Goal: Information Seeking & Learning: Understand process/instructions

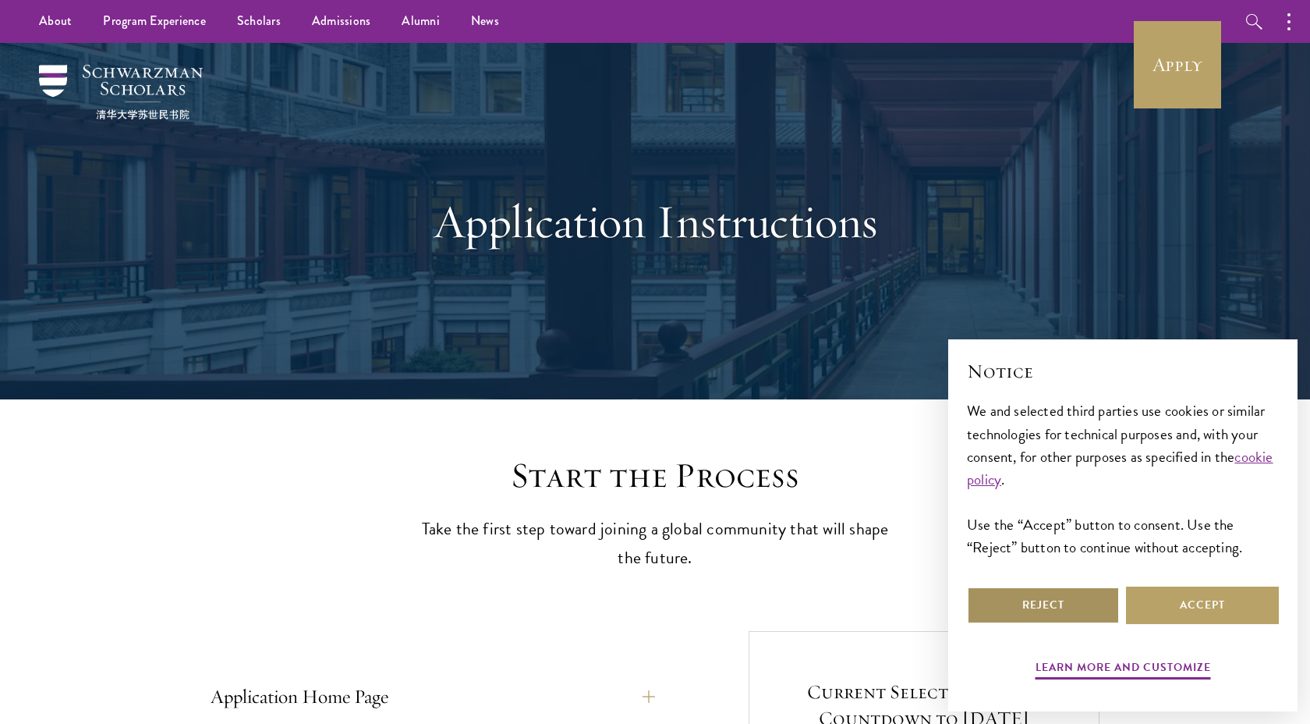
click at [1031, 609] on button "Reject" at bounding box center [1043, 604] width 153 height 37
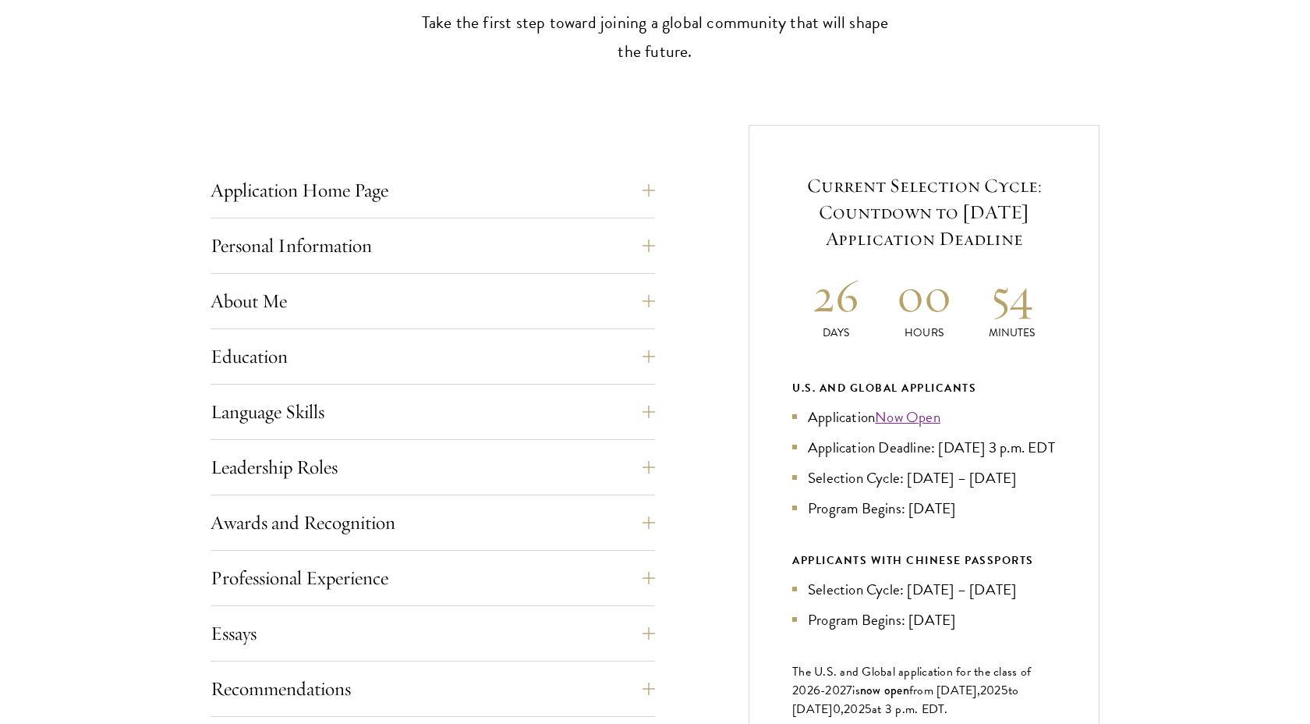
scroll to position [507, 0]
click at [525, 570] on button "Professional Experience" at bounding box center [444, 576] width 444 height 37
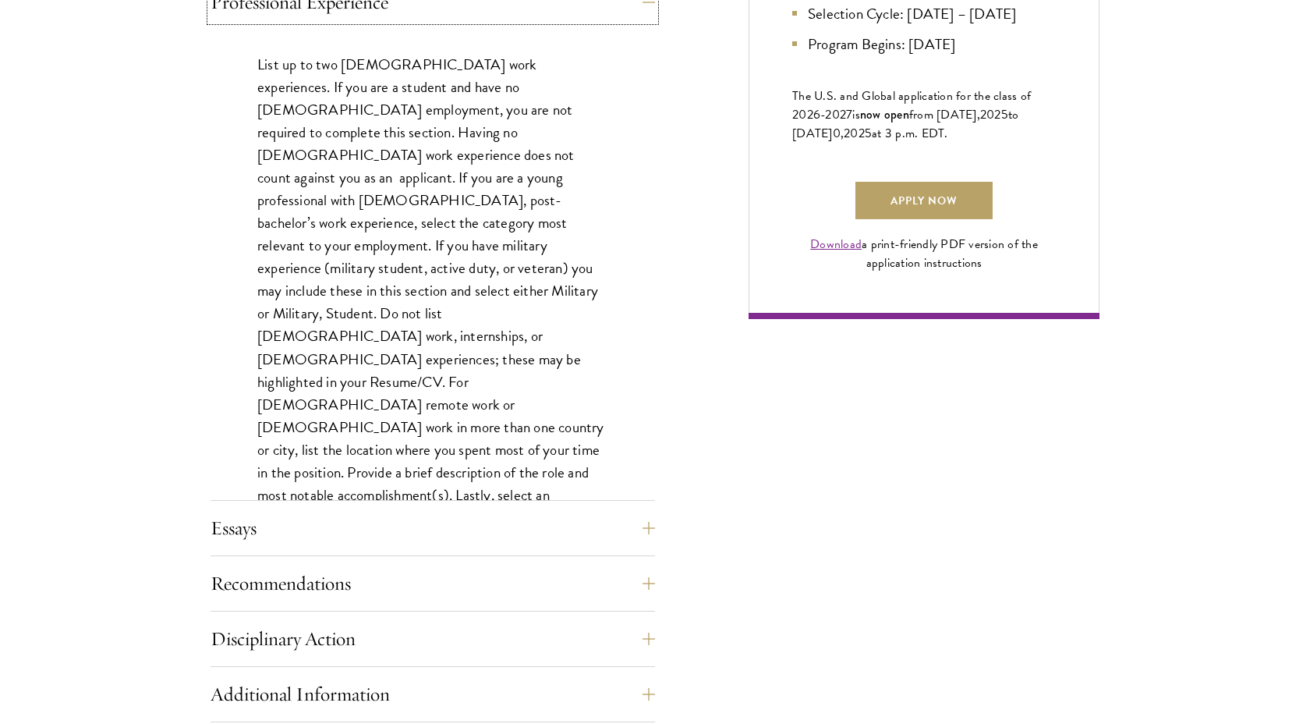
scroll to position [1090, 0]
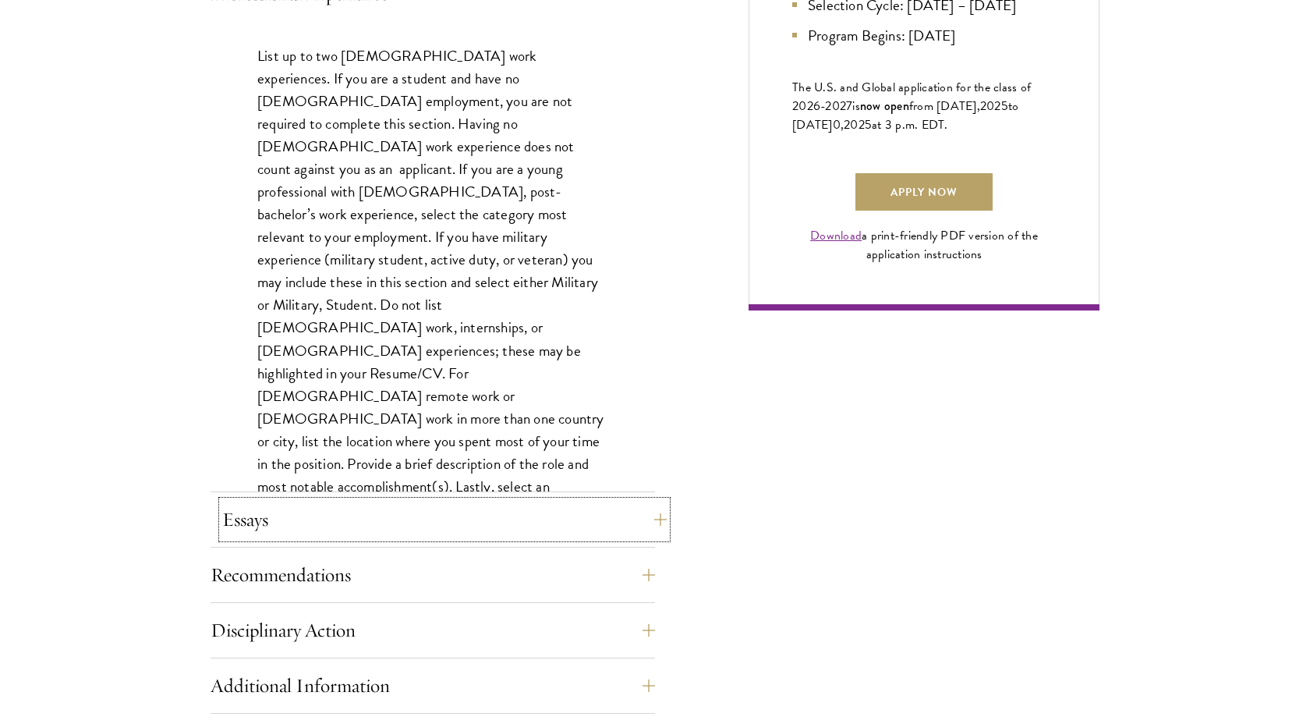
click at [646, 512] on button "Essays" at bounding box center [444, 519] width 444 height 37
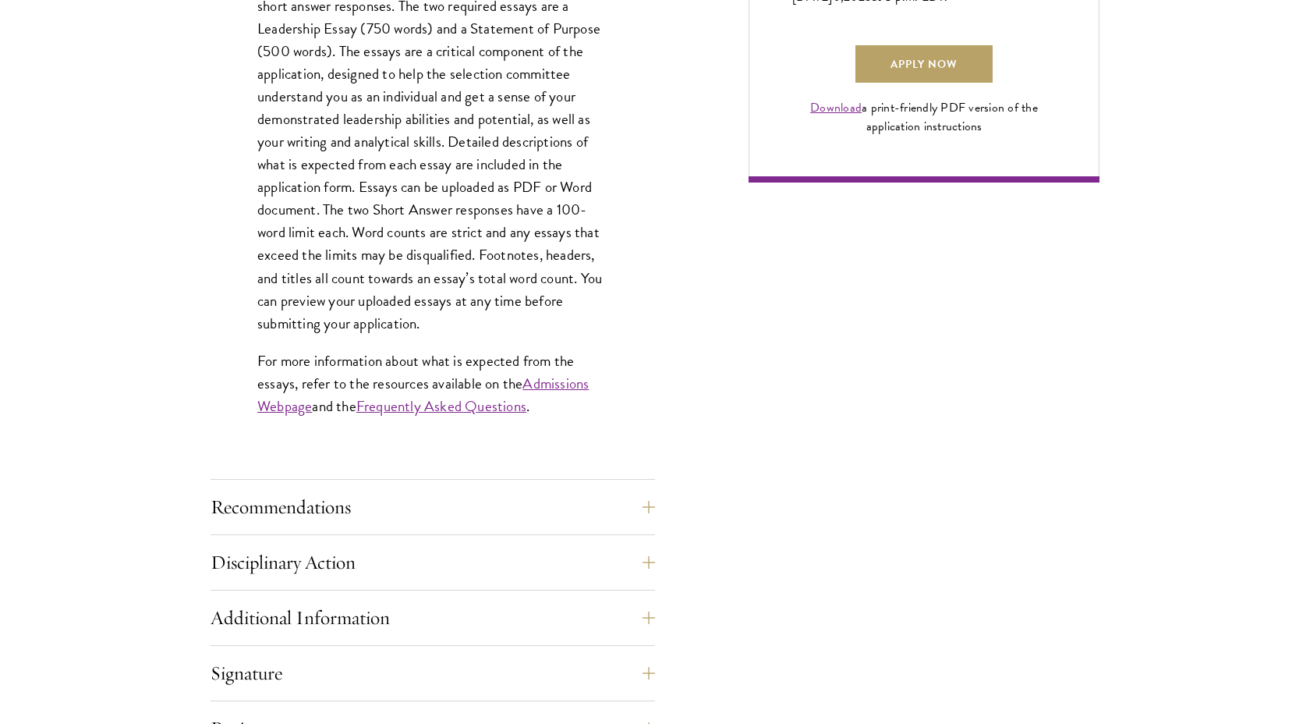
scroll to position [1395, 0]
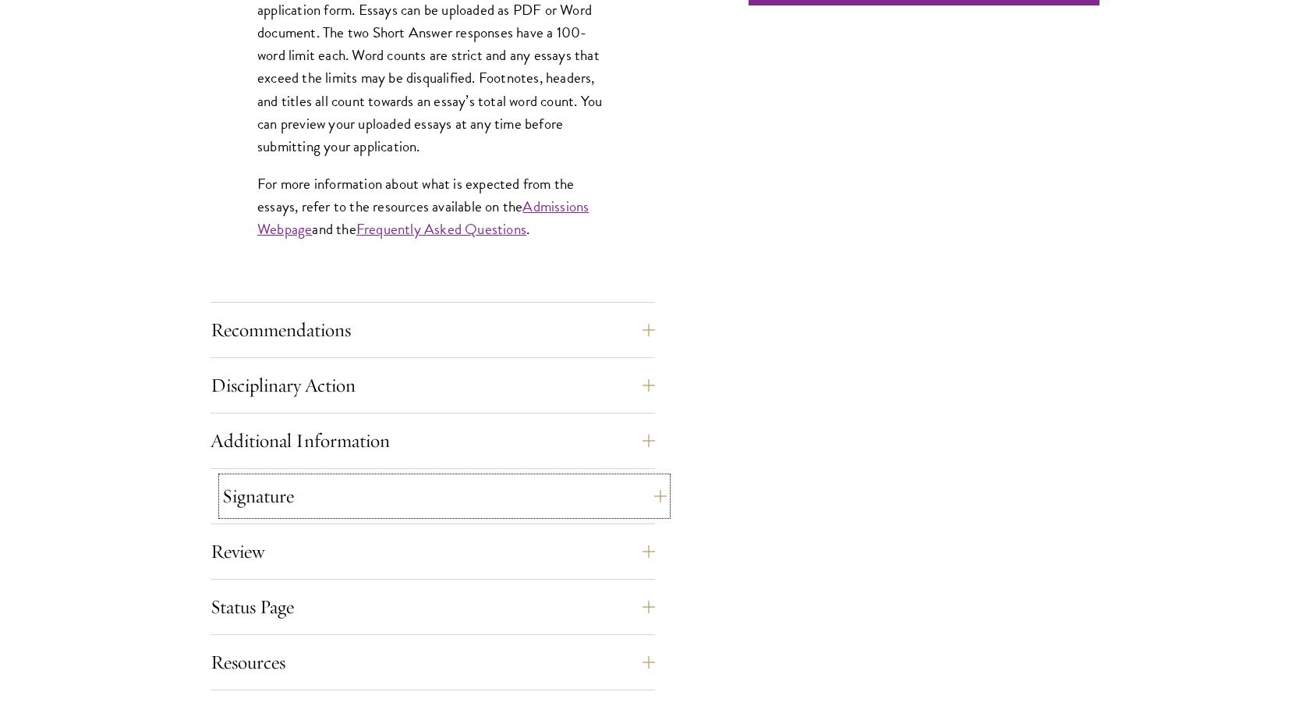
click at [645, 503] on button "Signature" at bounding box center [444, 495] width 444 height 37
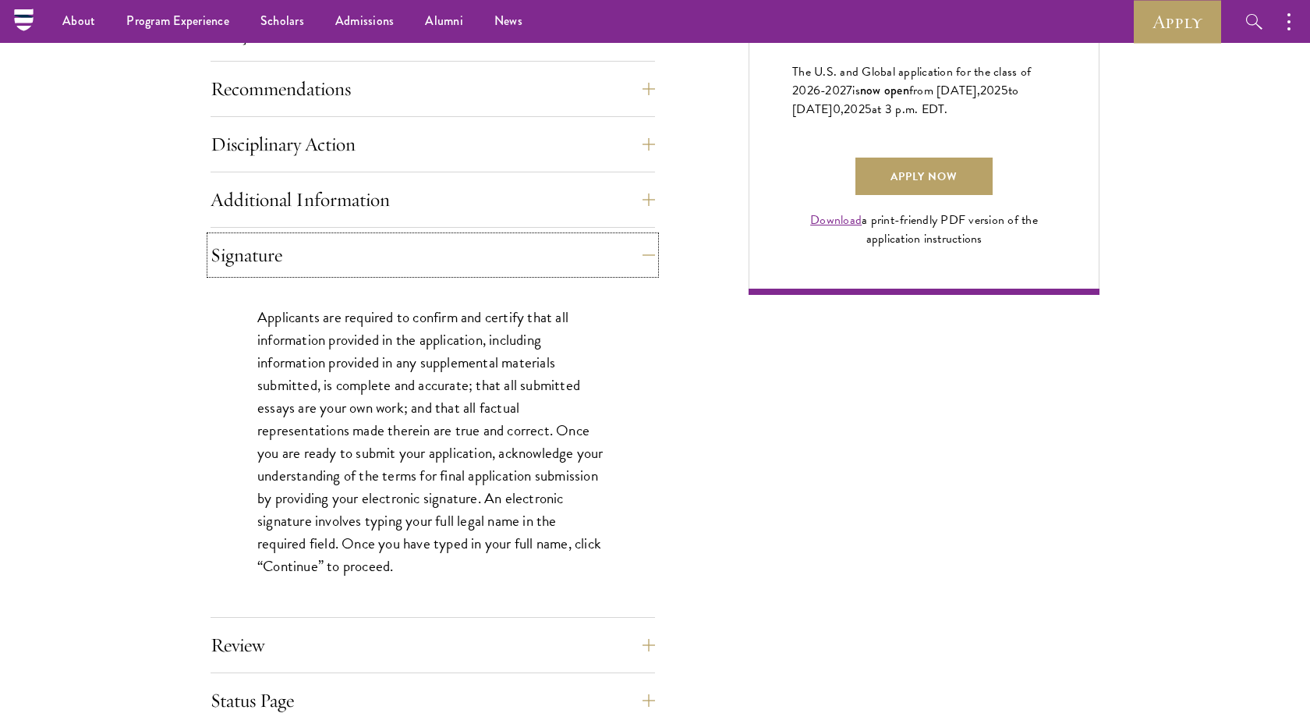
scroll to position [1032, 0]
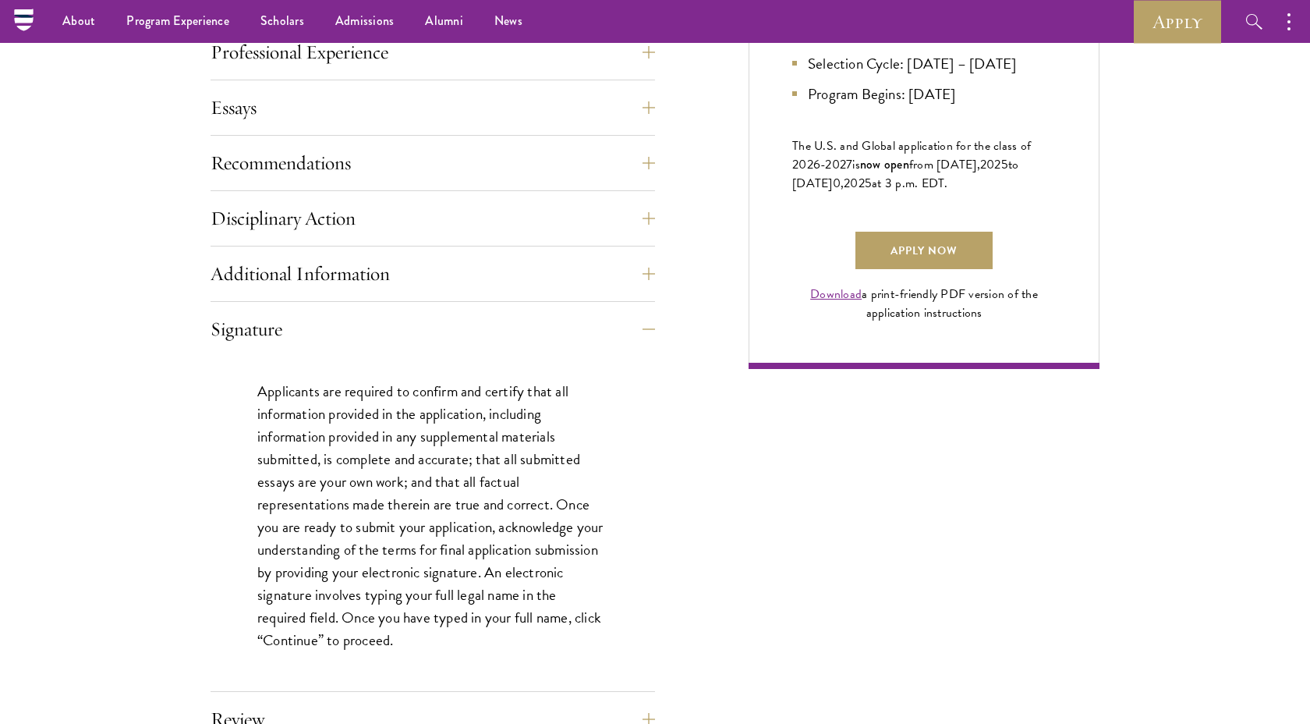
click at [614, 295] on div "Additional Information Interviews: : In-person interviews will take place on [D…" at bounding box center [433, 278] width 444 height 47
click at [613, 276] on button "Additional Information" at bounding box center [444, 273] width 444 height 37
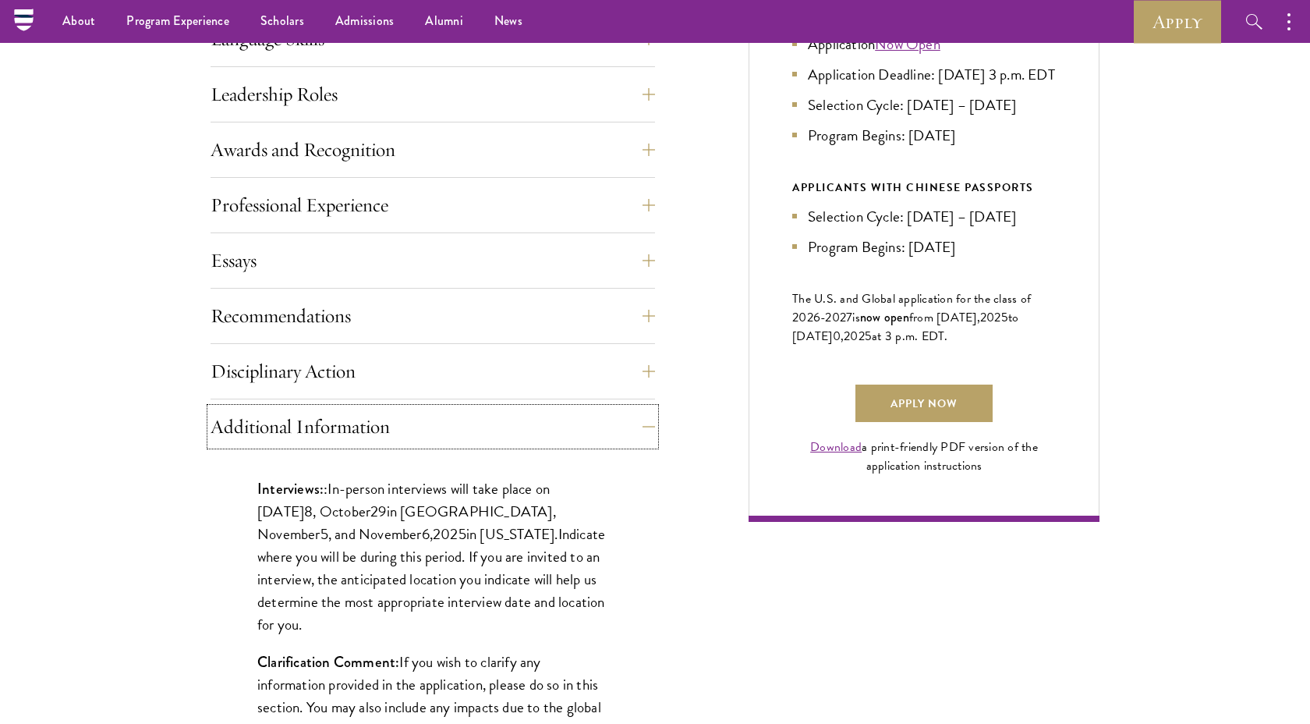
scroll to position [865, 0]
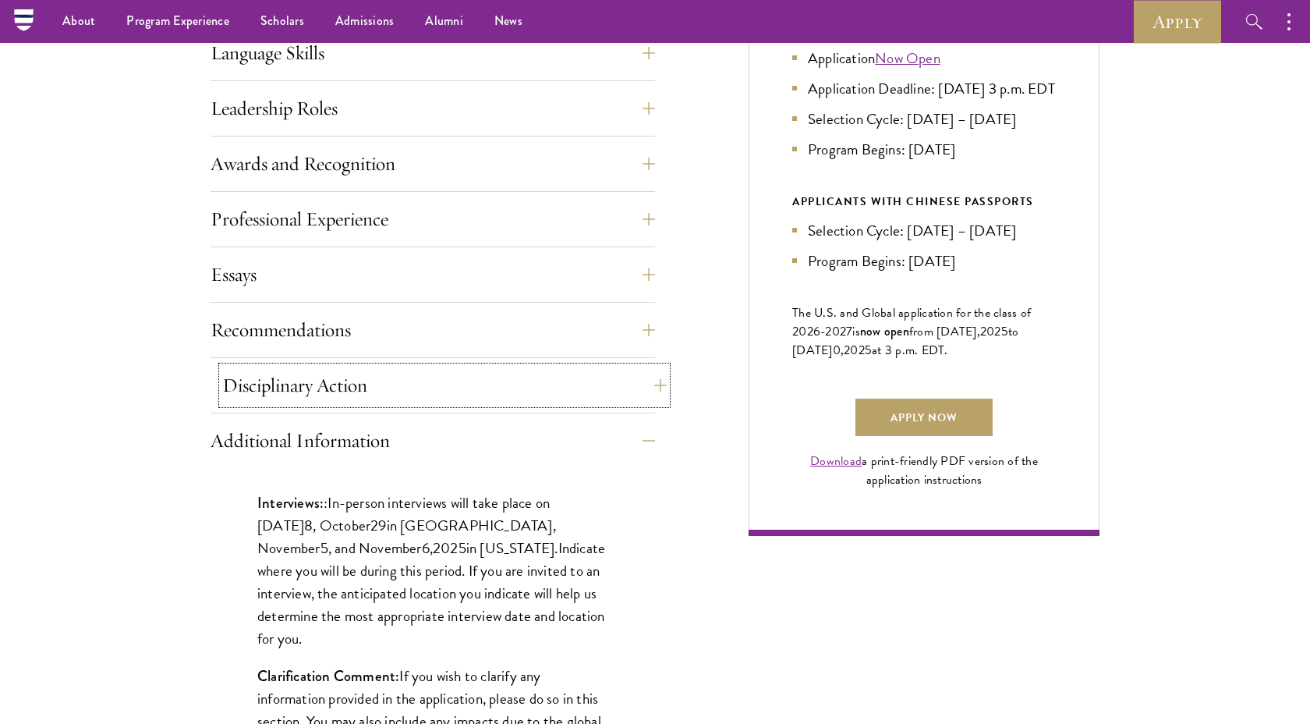
click at [643, 381] on button "Disciplinary Action" at bounding box center [444, 384] width 444 height 37
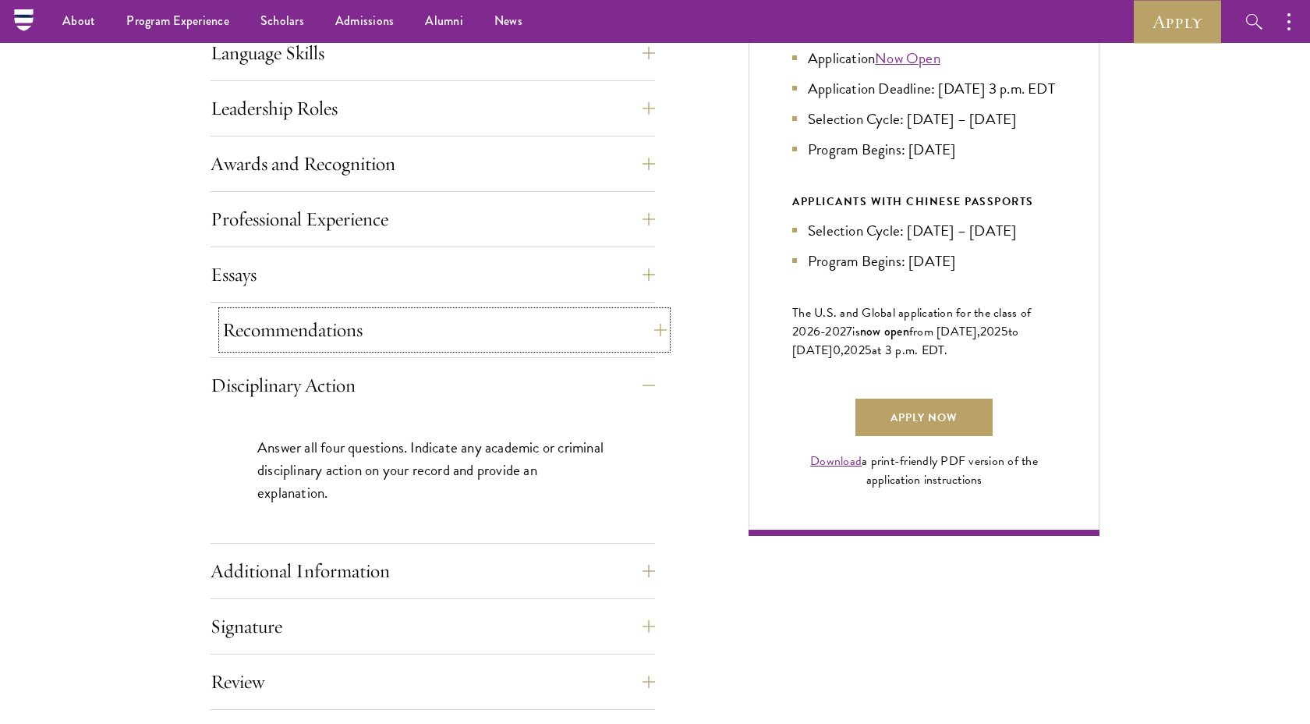
click at [647, 331] on button "Recommendations" at bounding box center [444, 329] width 444 height 37
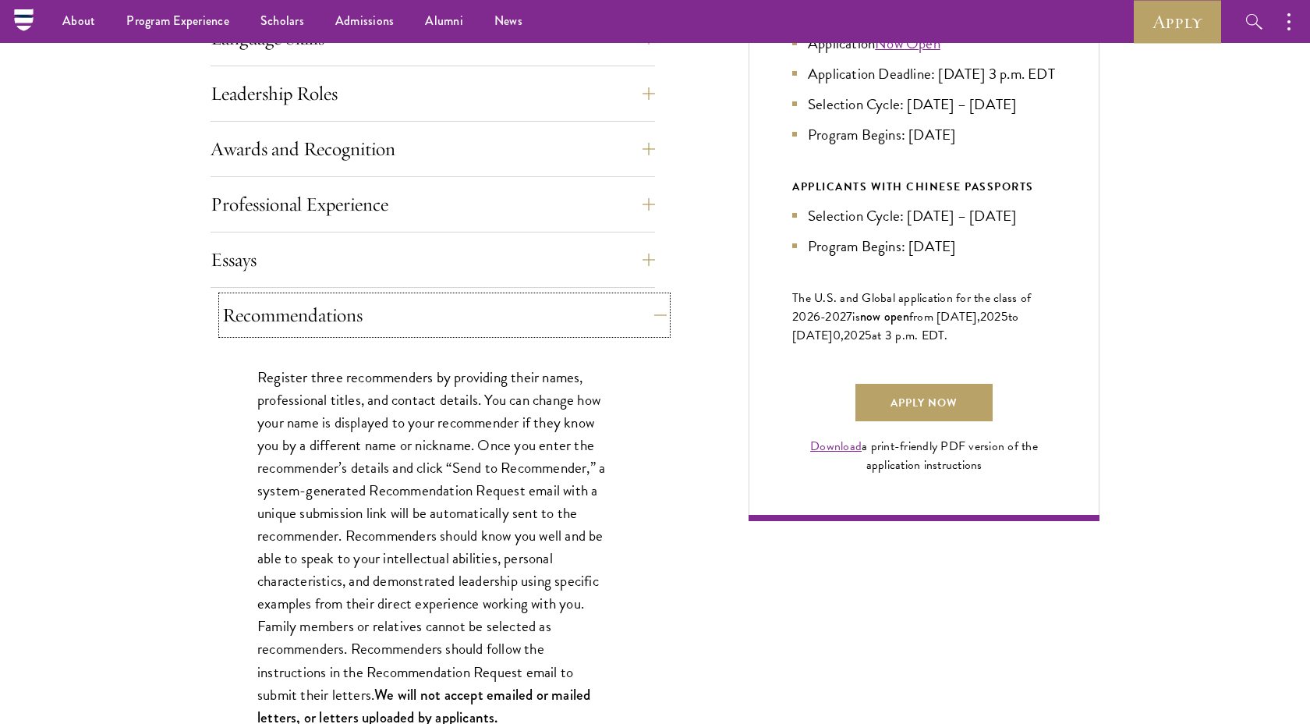
scroll to position [669, 0]
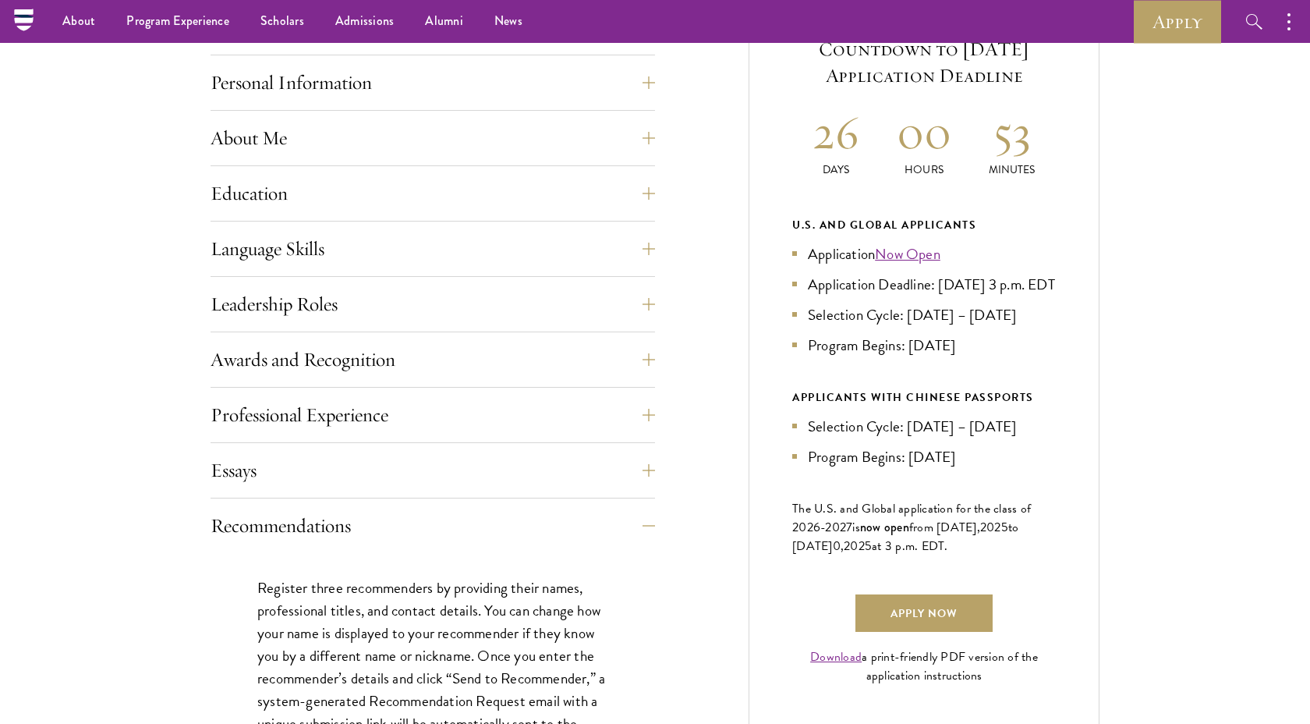
click at [643, 275] on div "Language Skills List up to three additional languages and indicate your level o…" at bounding box center [433, 253] width 444 height 47
click at [643, 289] on button "Leadership Roles" at bounding box center [444, 303] width 444 height 37
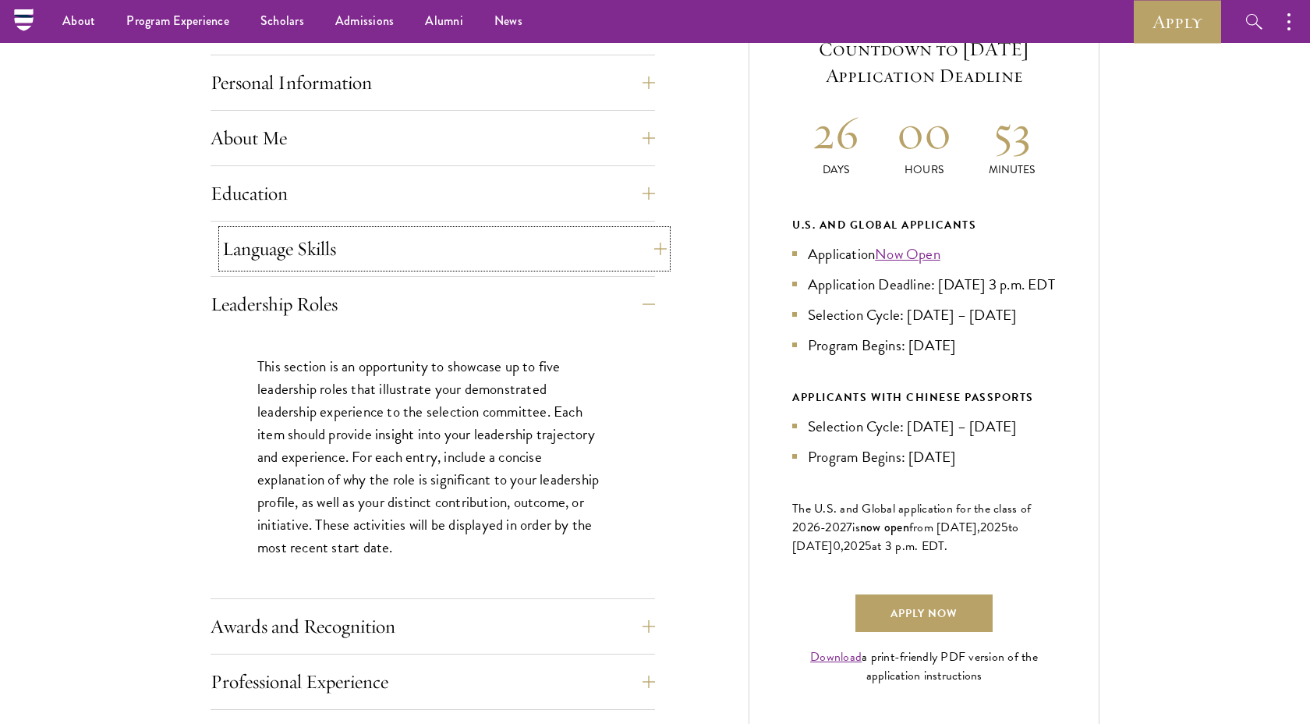
click at [637, 231] on button "Language Skills" at bounding box center [444, 248] width 444 height 37
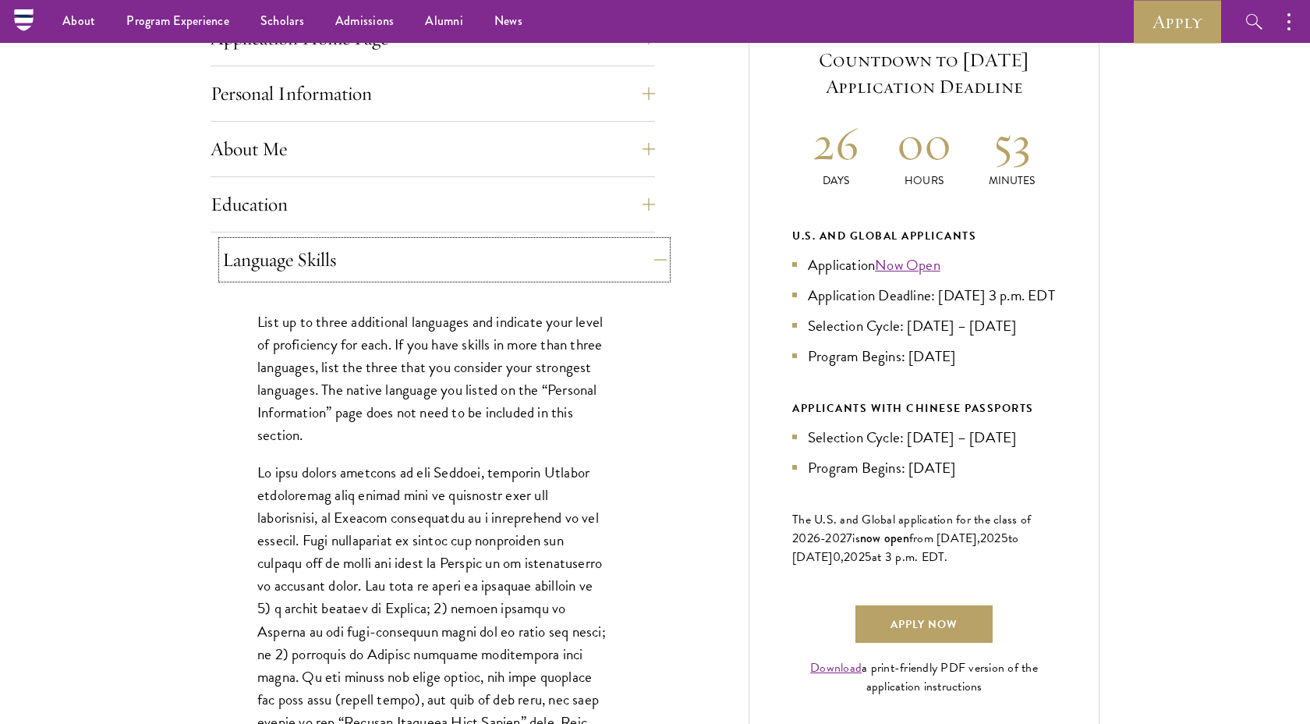
scroll to position [657, 0]
click at [634, 209] on button "Education" at bounding box center [444, 204] width 444 height 37
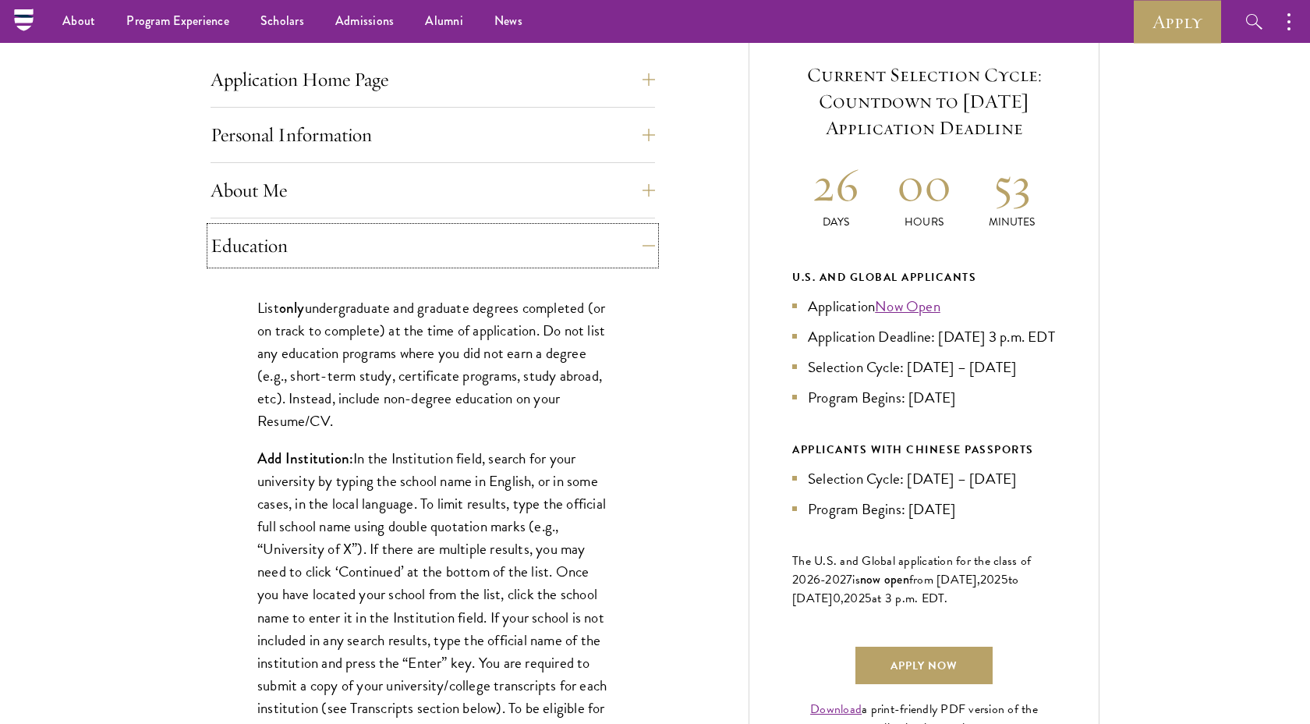
scroll to position [612, 0]
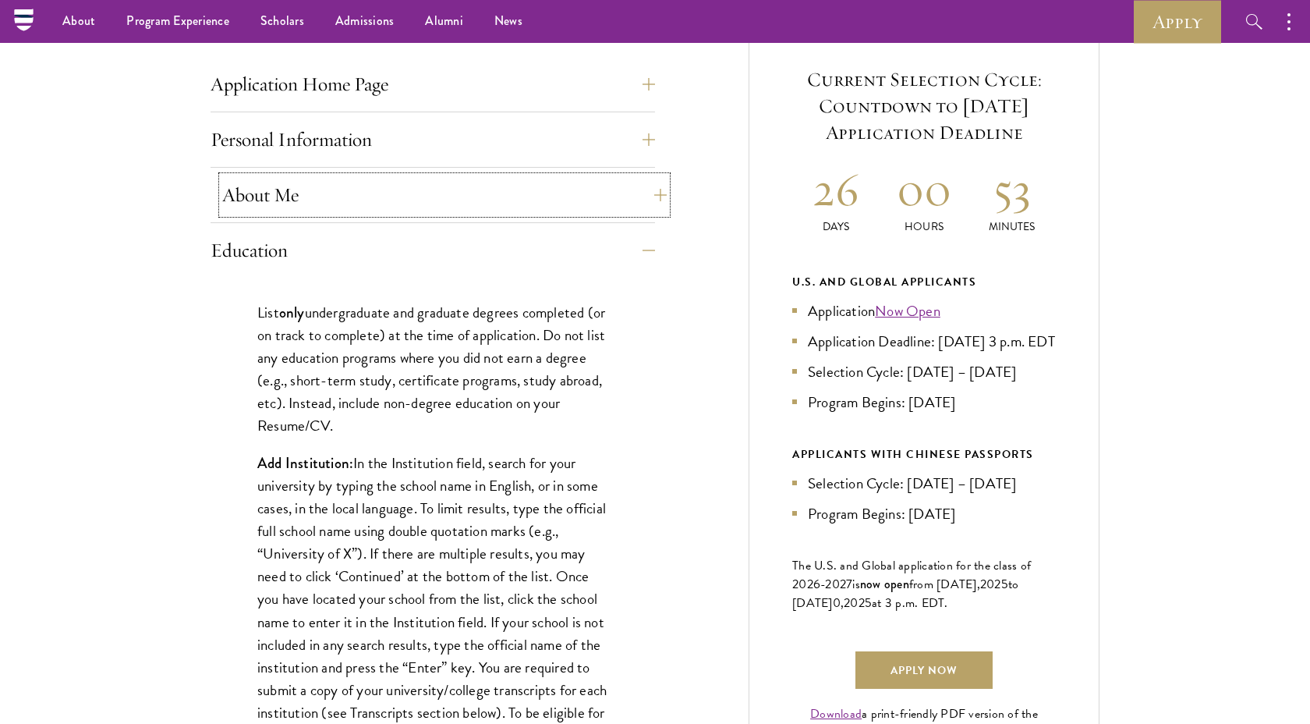
click at [632, 189] on button "About Me" at bounding box center [444, 194] width 444 height 37
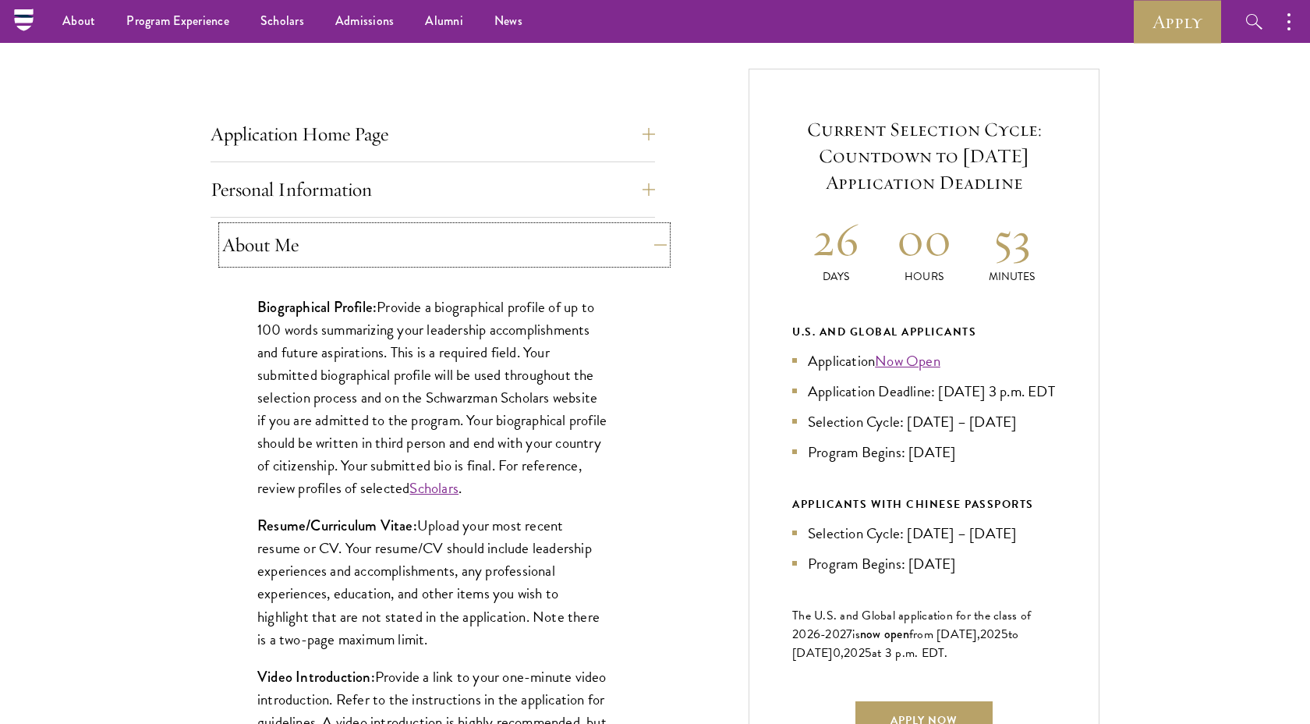
scroll to position [561, 0]
click at [632, 192] on button "Personal Information" at bounding box center [433, 190] width 444 height 37
